Goal: Find specific page/section: Find specific page/section

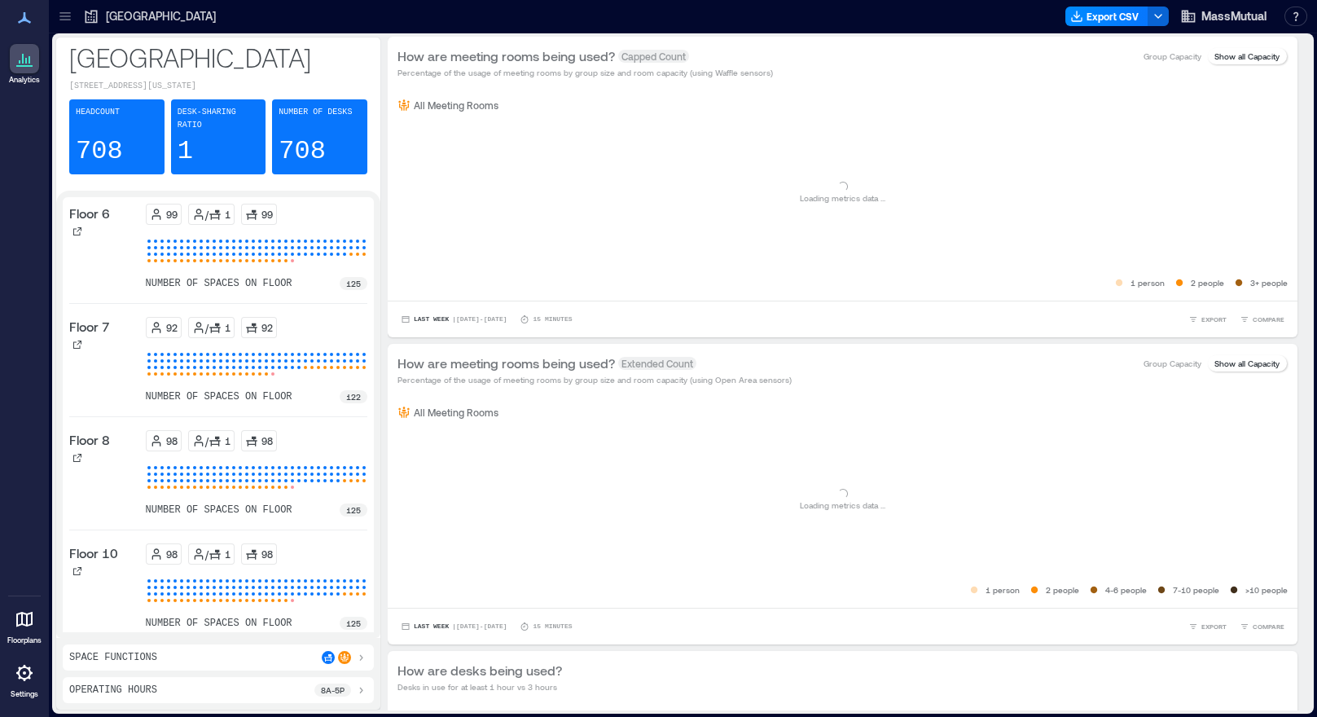
click at [14, 684] on div at bounding box center [24, 672] width 29 height 29
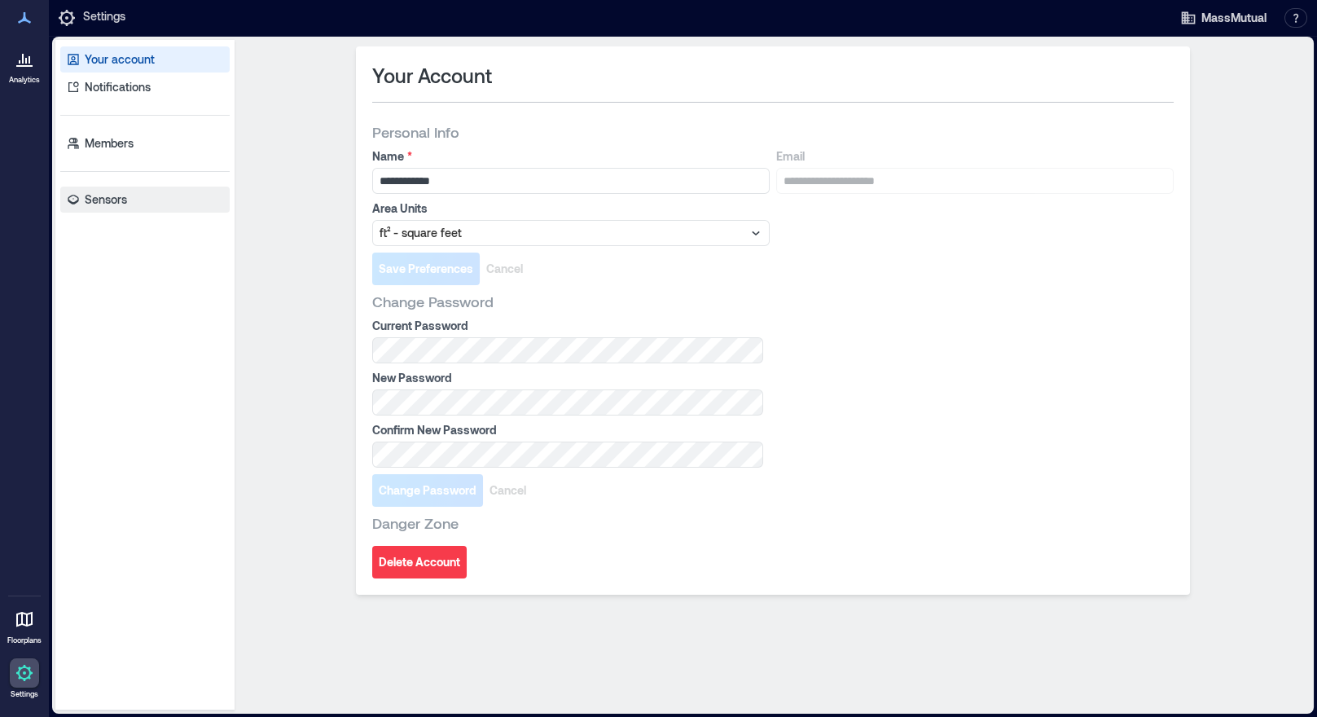
click at [107, 208] on link "Sensors" at bounding box center [144, 200] width 169 height 26
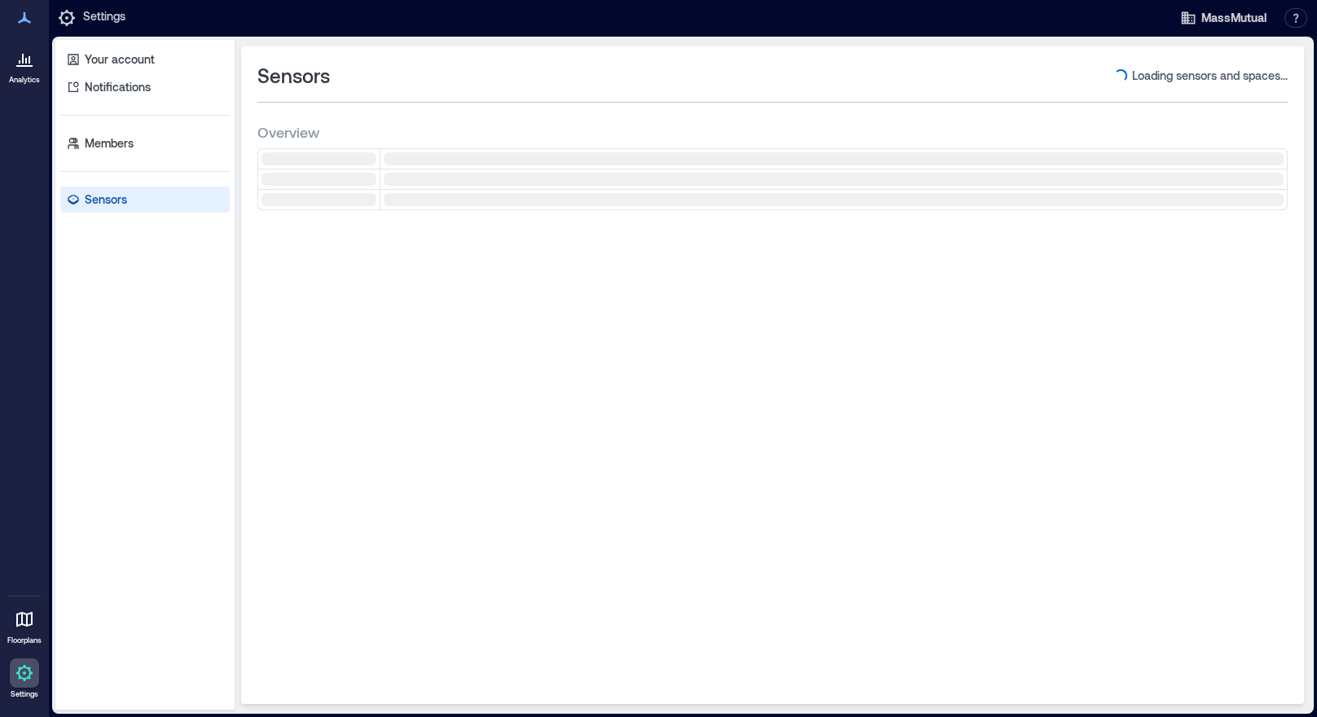
click at [107, 198] on p "Sensors" at bounding box center [106, 199] width 42 height 16
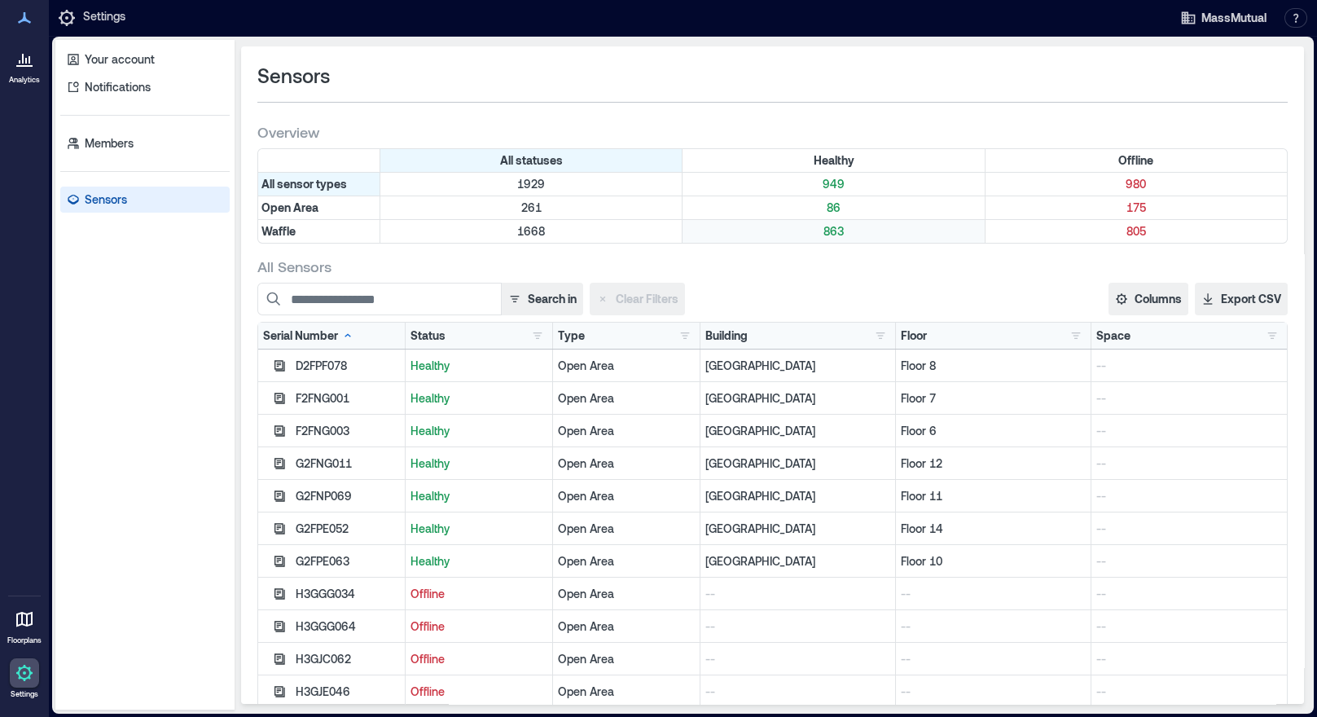
click at [826, 226] on p "863" at bounding box center [833, 231] width 295 height 16
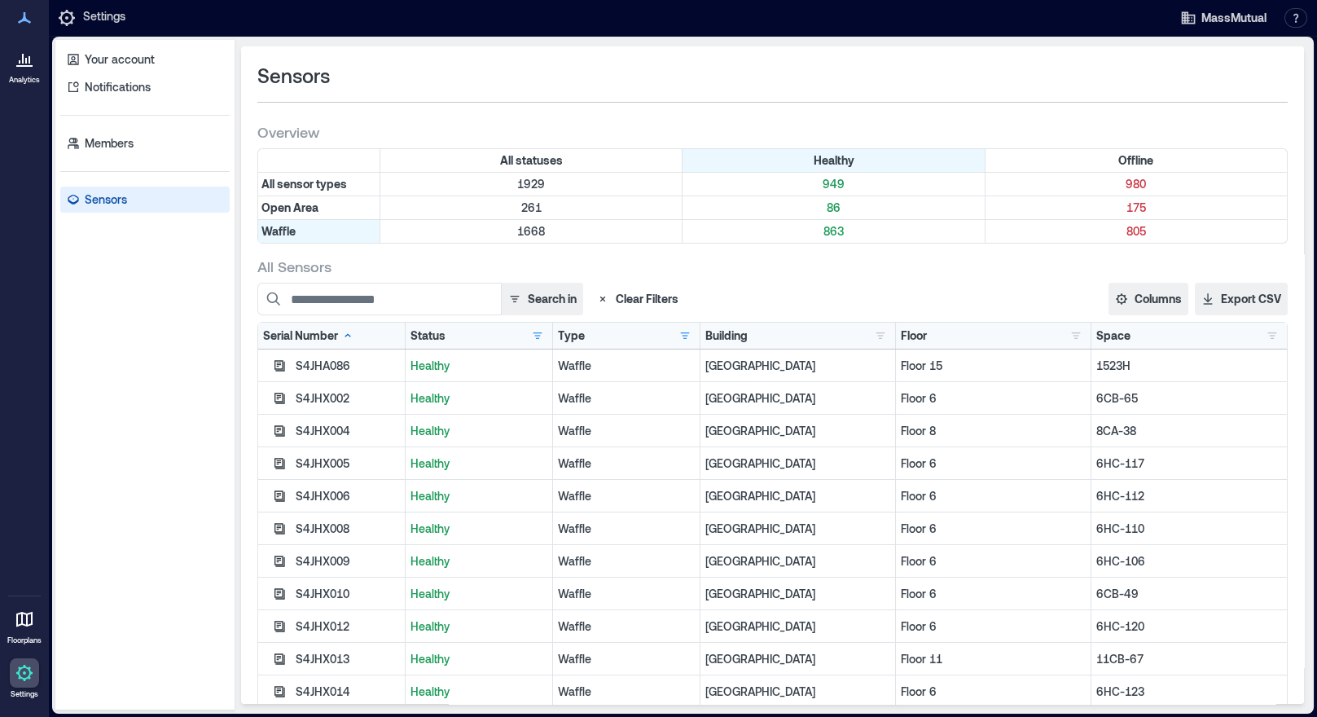
click at [919, 337] on div "Floor Floor 10 116 Floor 11 117 Floor 12 89 Floor 14 88 Floor 15 78 Floor 16 19…" at bounding box center [993, 335] width 185 height 16
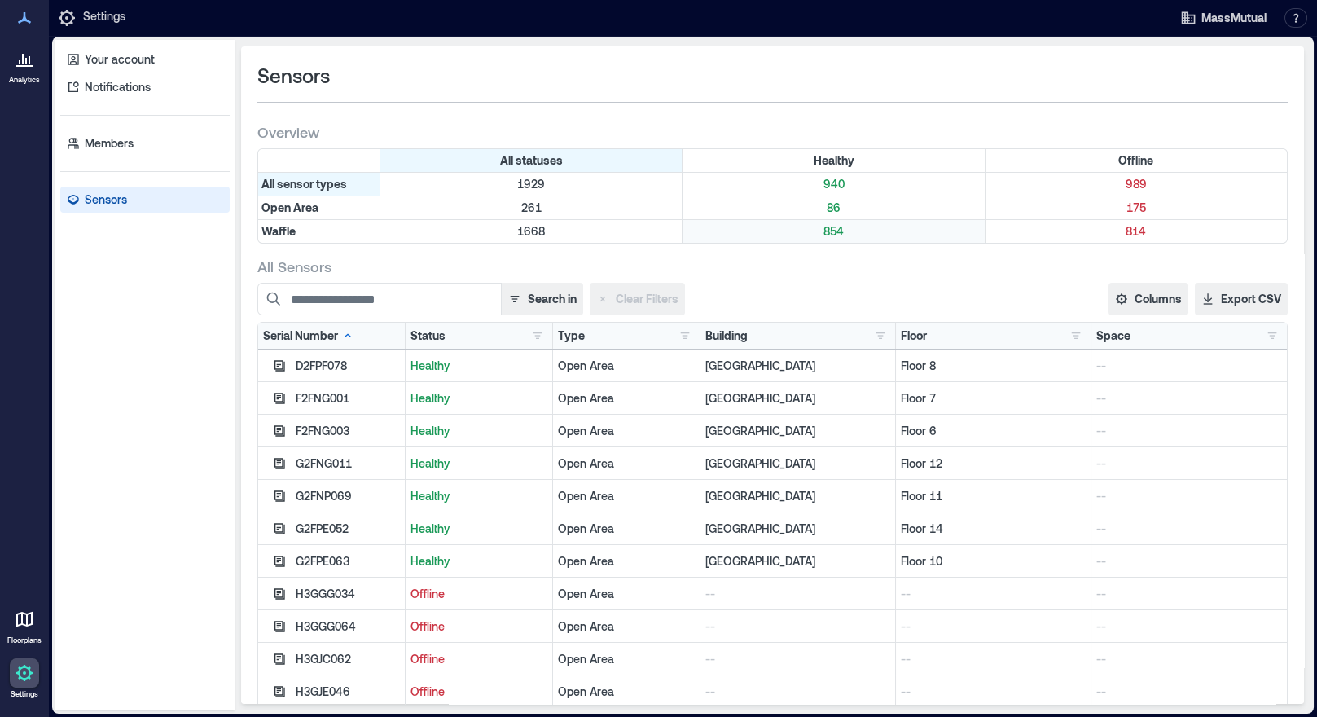
click at [825, 230] on p "854" at bounding box center [833, 231] width 295 height 16
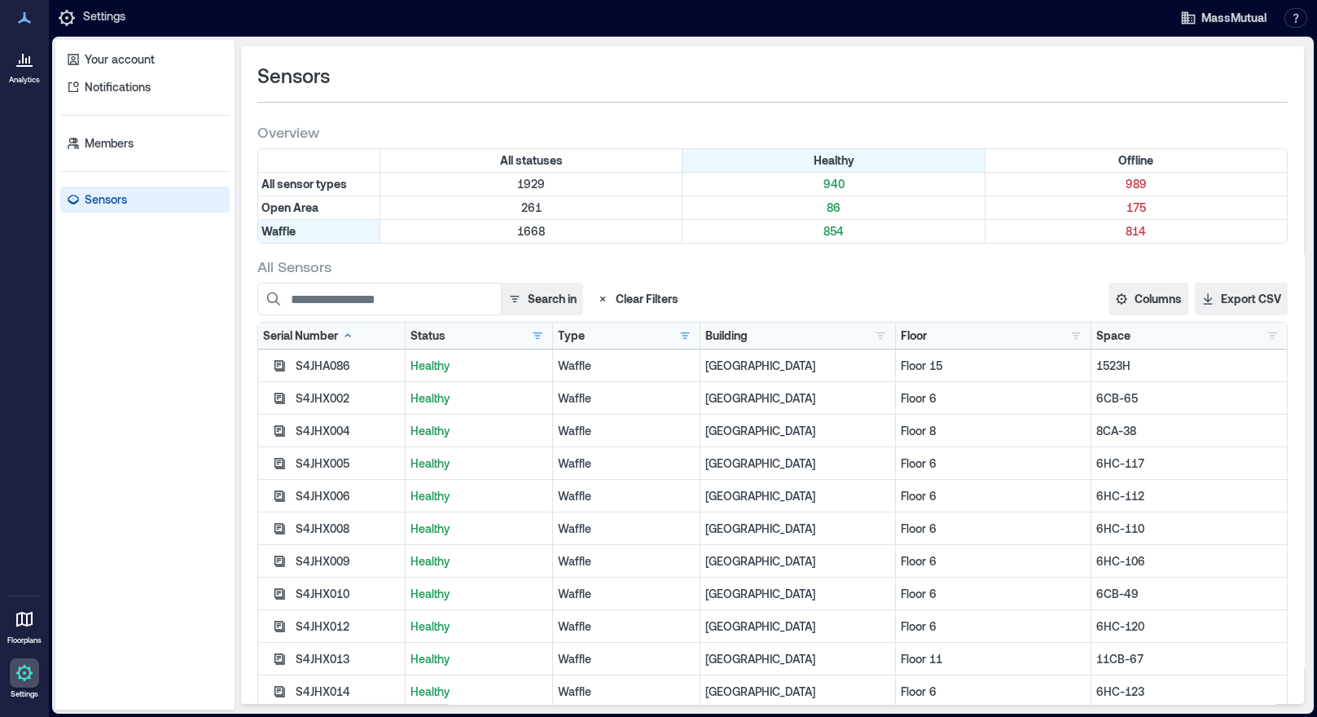
click at [901, 331] on div "Floor" at bounding box center [914, 335] width 26 height 16
